Goal: Transaction & Acquisition: Purchase product/service

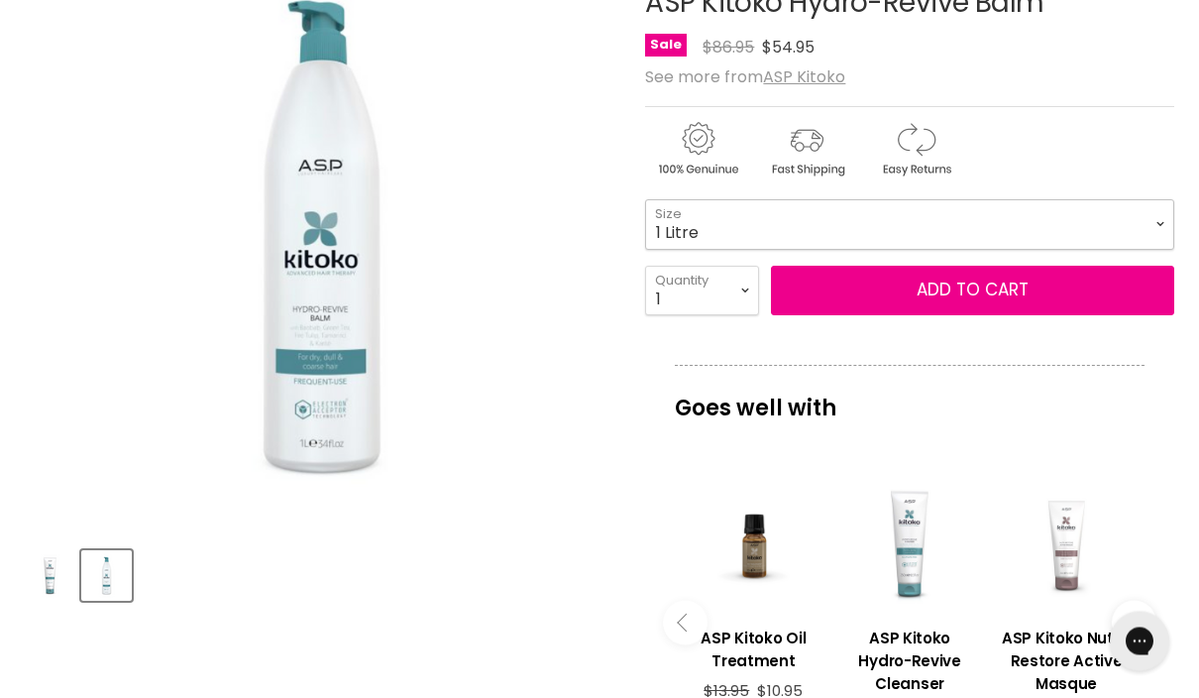
click at [1165, 219] on select "250ml 1 Litre" at bounding box center [909, 225] width 529 height 50
select select "250ml"
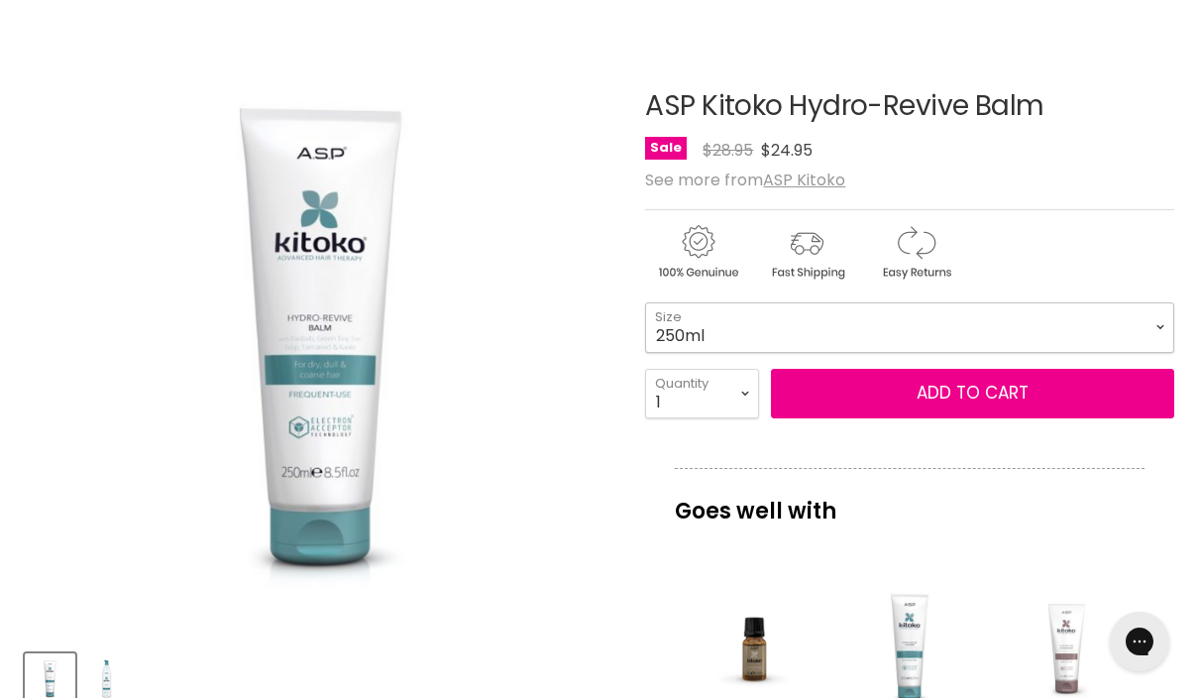
scroll to position [255, 0]
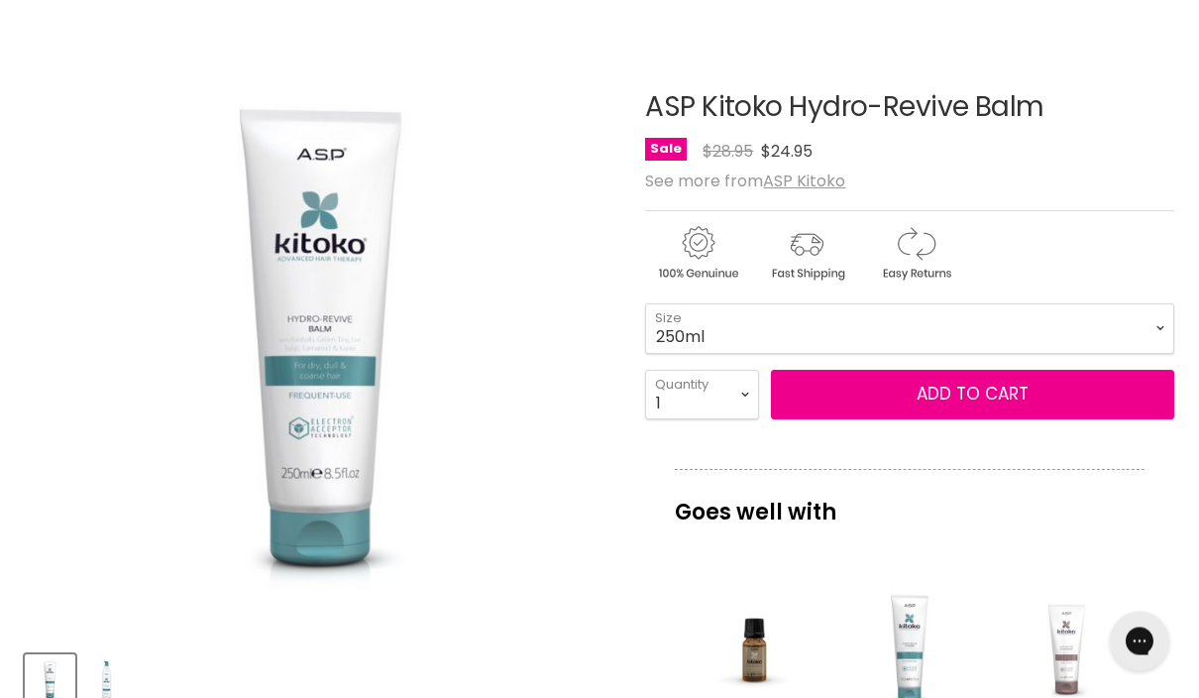
click at [964, 390] on button "Add to cart" at bounding box center [972, 396] width 403 height 50
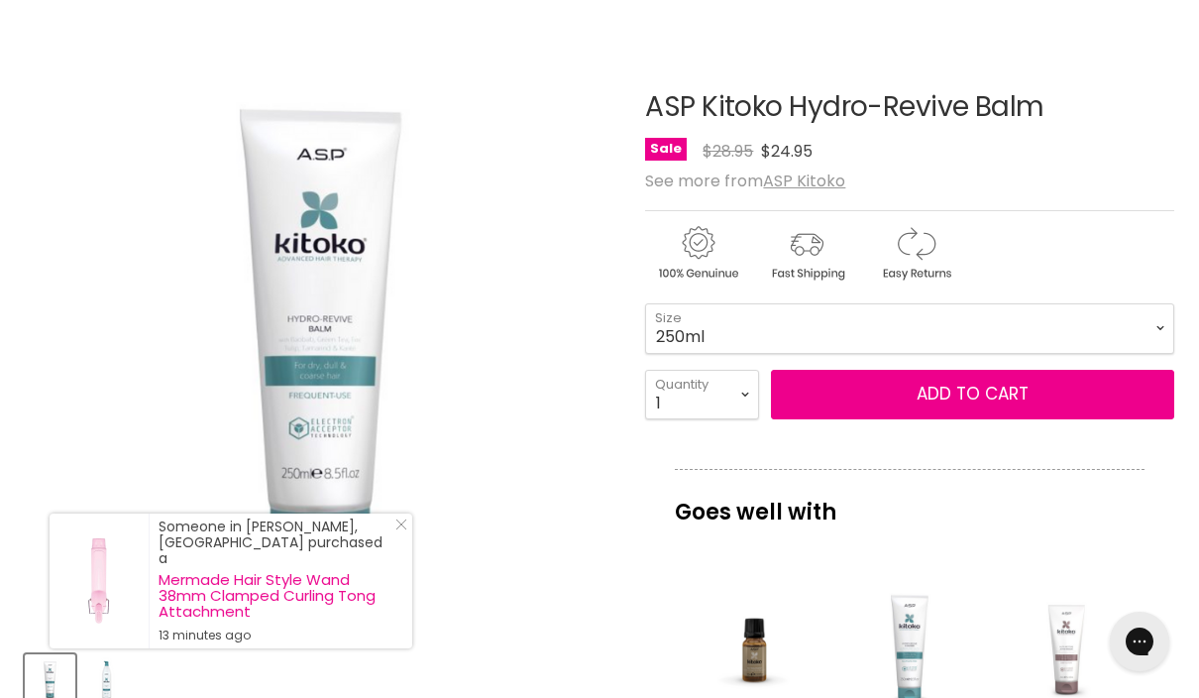
click at [951, 395] on button "Add to cart" at bounding box center [972, 395] width 403 height 50
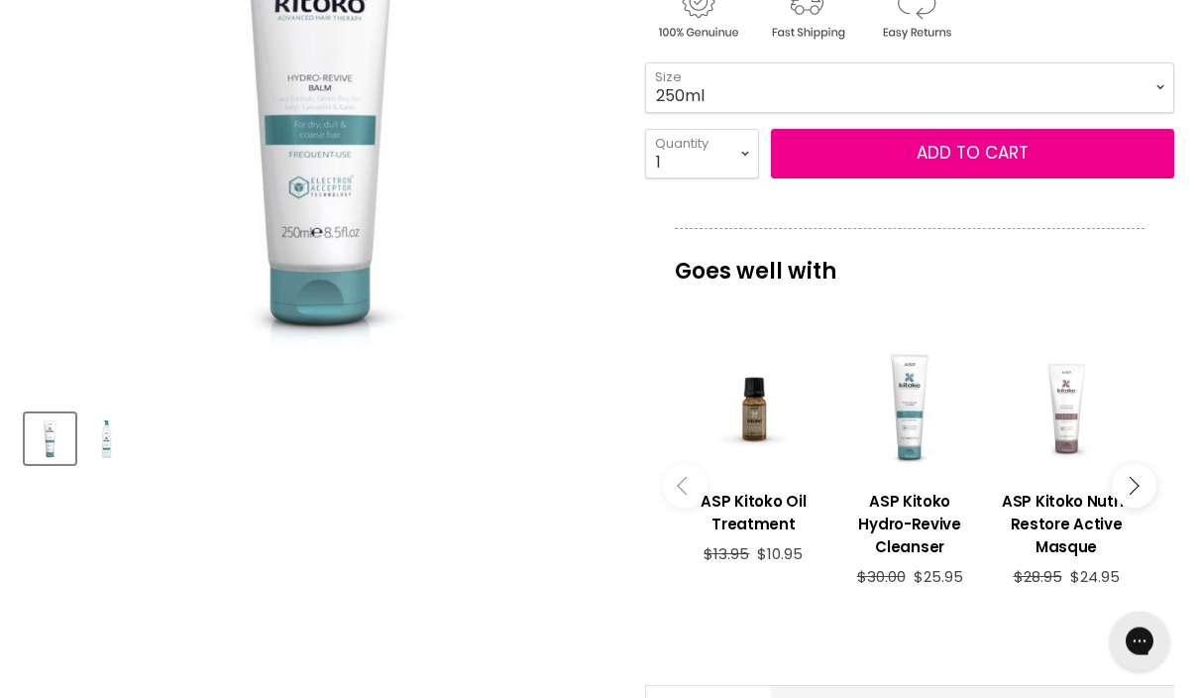
scroll to position [496, 0]
click at [918, 501] on h3 "ASP Kitoko Hydro-Revive Cleanser" at bounding box center [910, 524] width 137 height 68
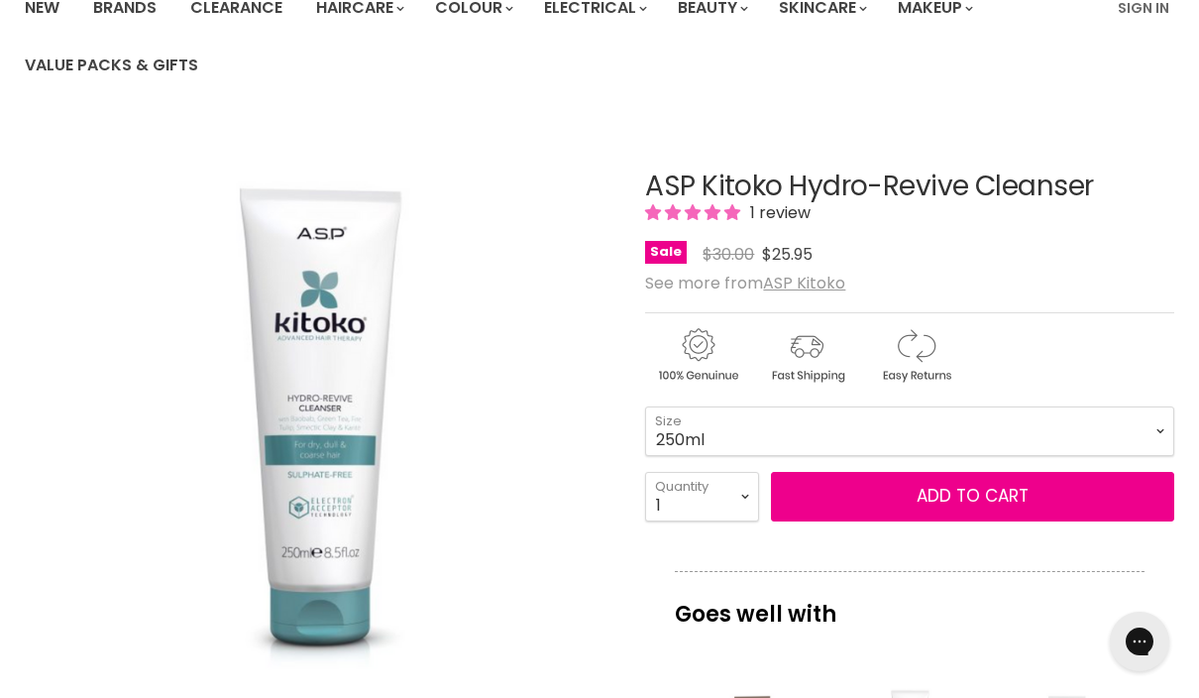
scroll to position [175, 0]
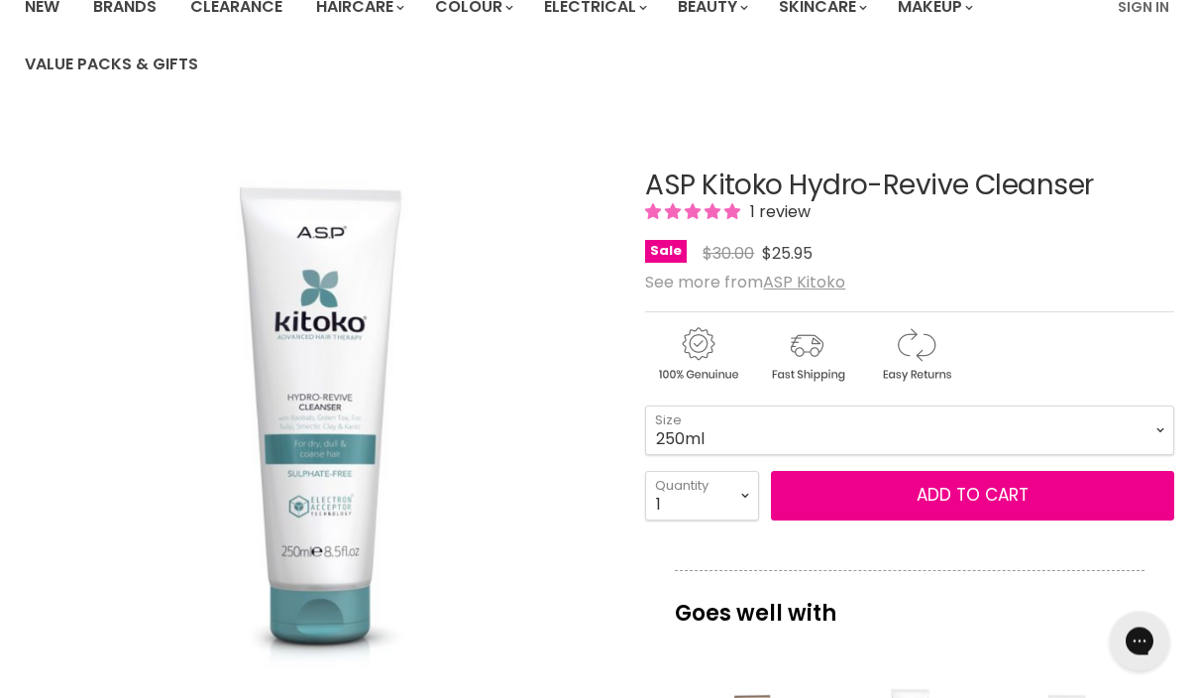
click at [951, 496] on span "Add to cart" at bounding box center [973, 496] width 112 height 24
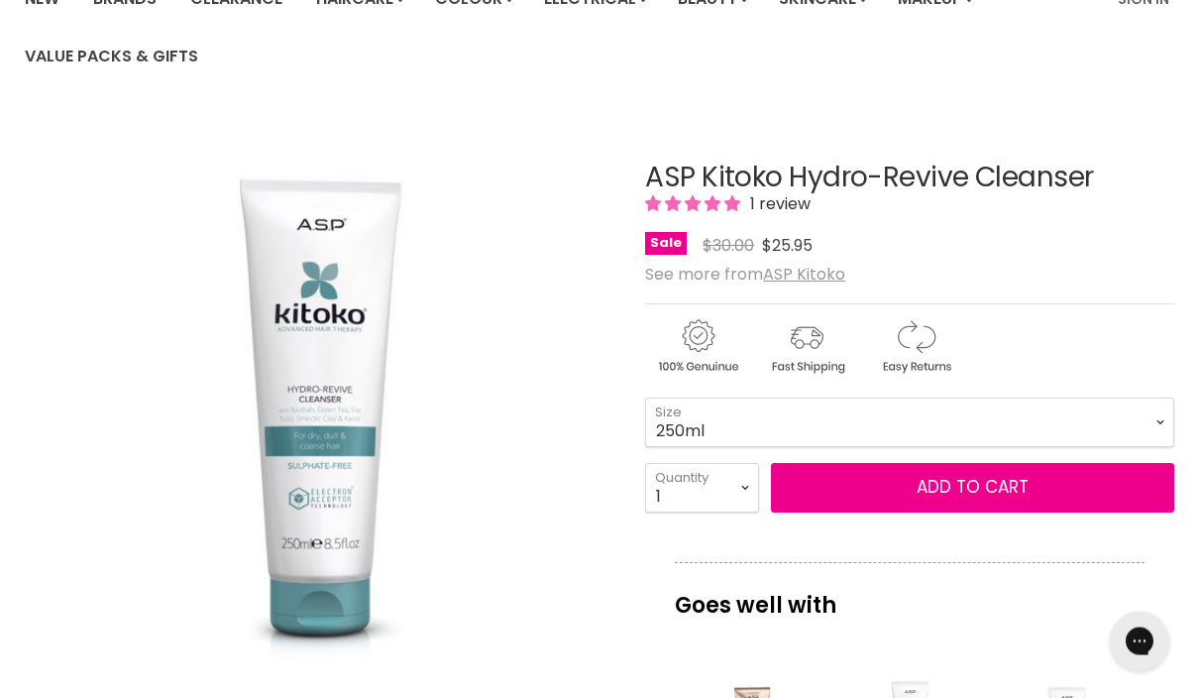
click at [955, 485] on span "Add to cart" at bounding box center [973, 488] width 112 height 24
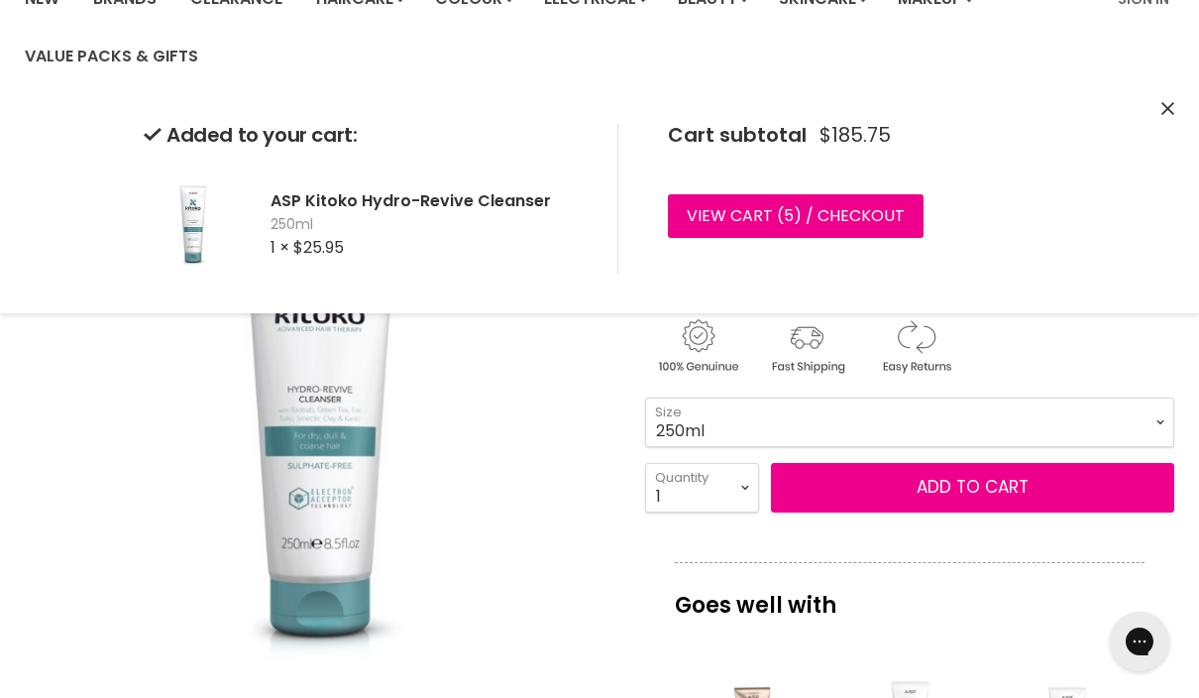
click at [837, 215] on link "View cart ( 5 ) / Checkout" at bounding box center [796, 216] width 256 height 44
